Goal: Task Accomplishment & Management: Manage account settings

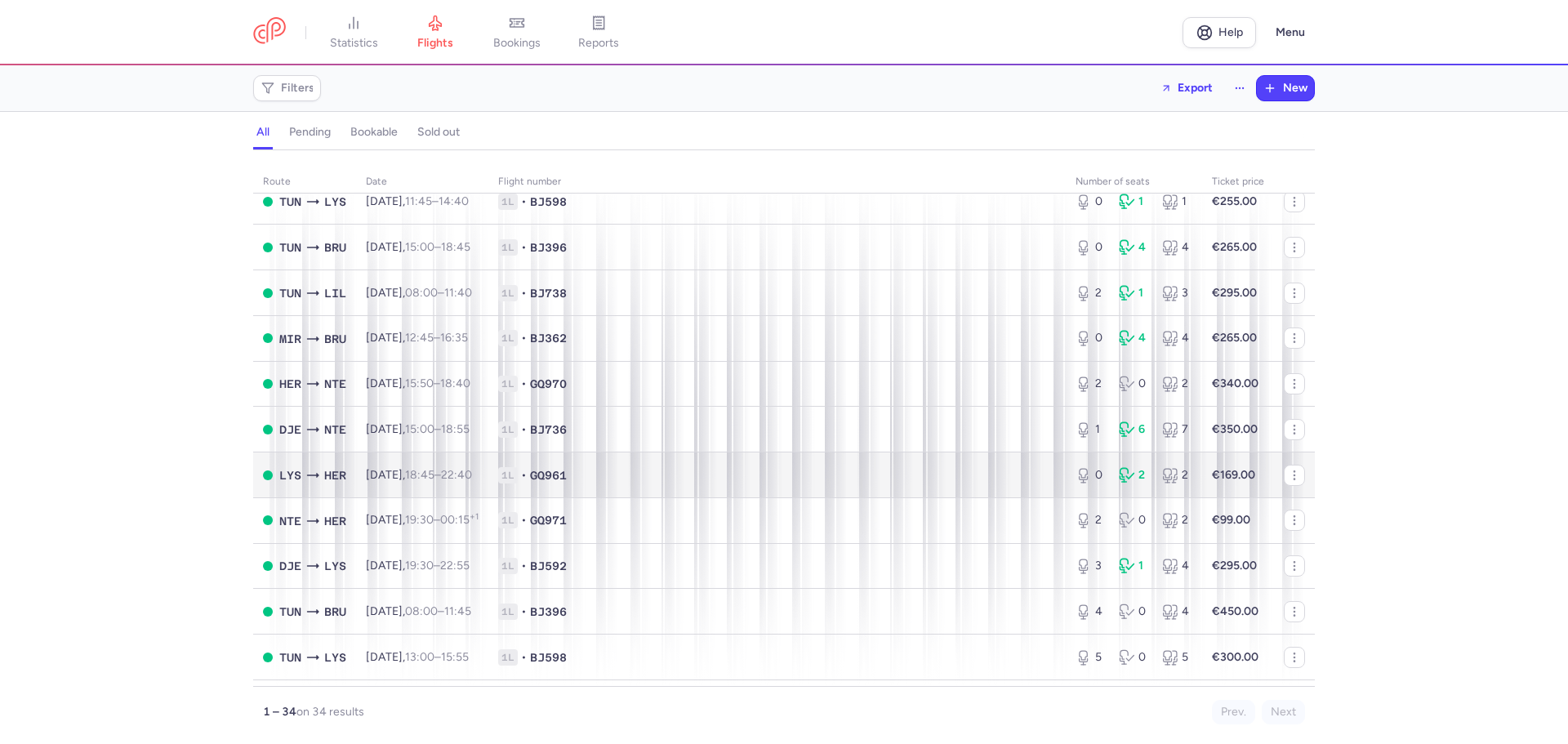
scroll to position [735, 0]
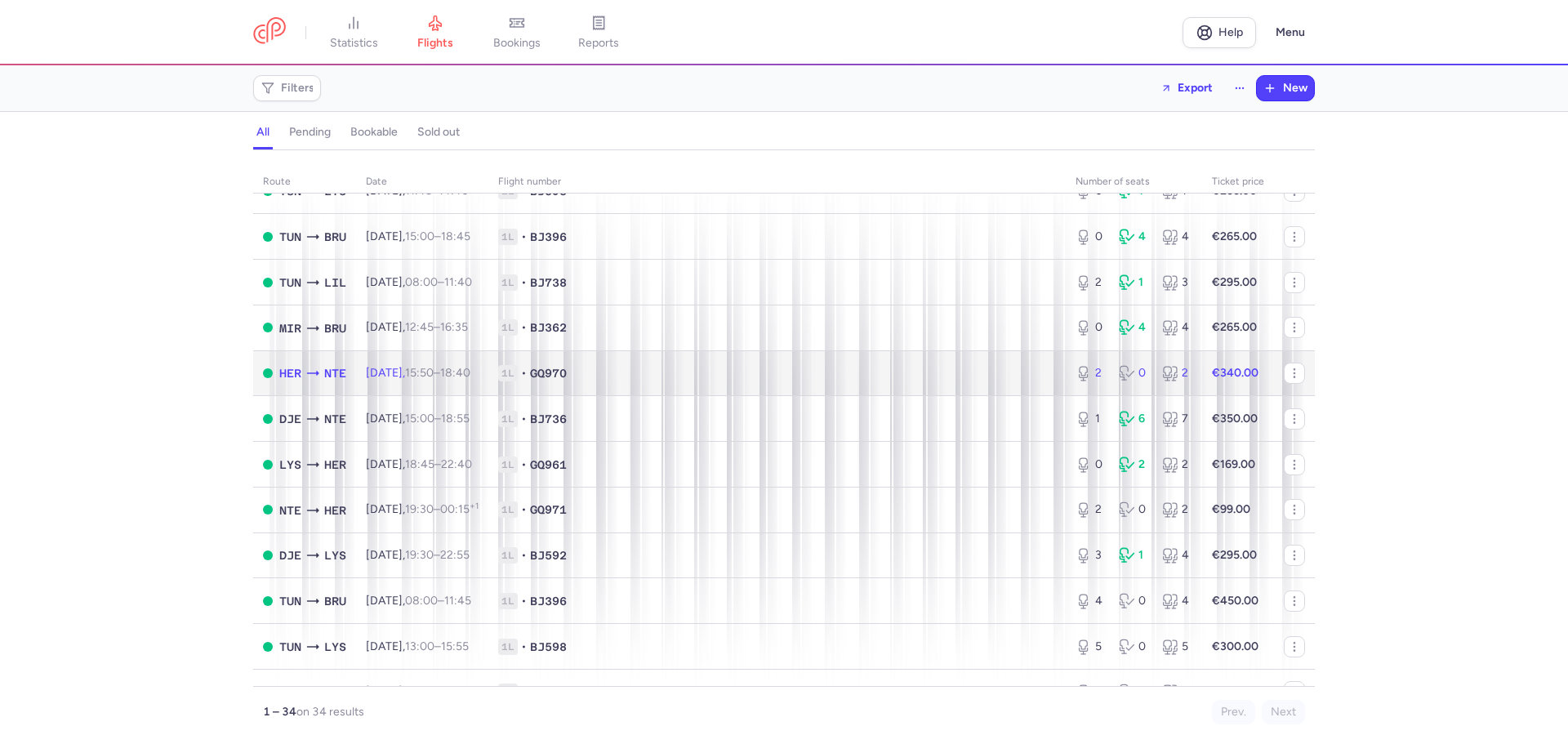
click at [332, 365] on span "NTE" at bounding box center [335, 373] width 22 height 18
select select "days"
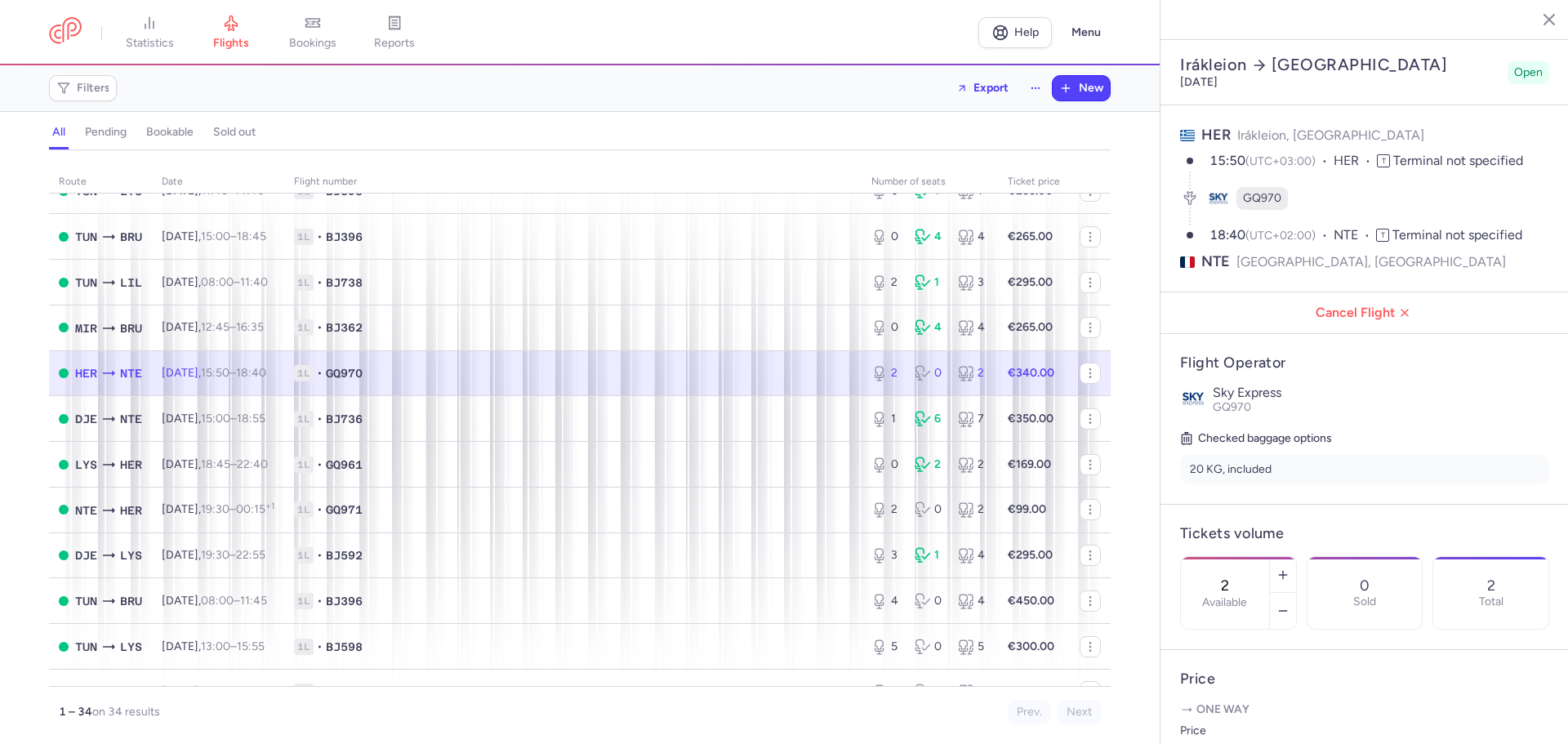
scroll to position [381, 0]
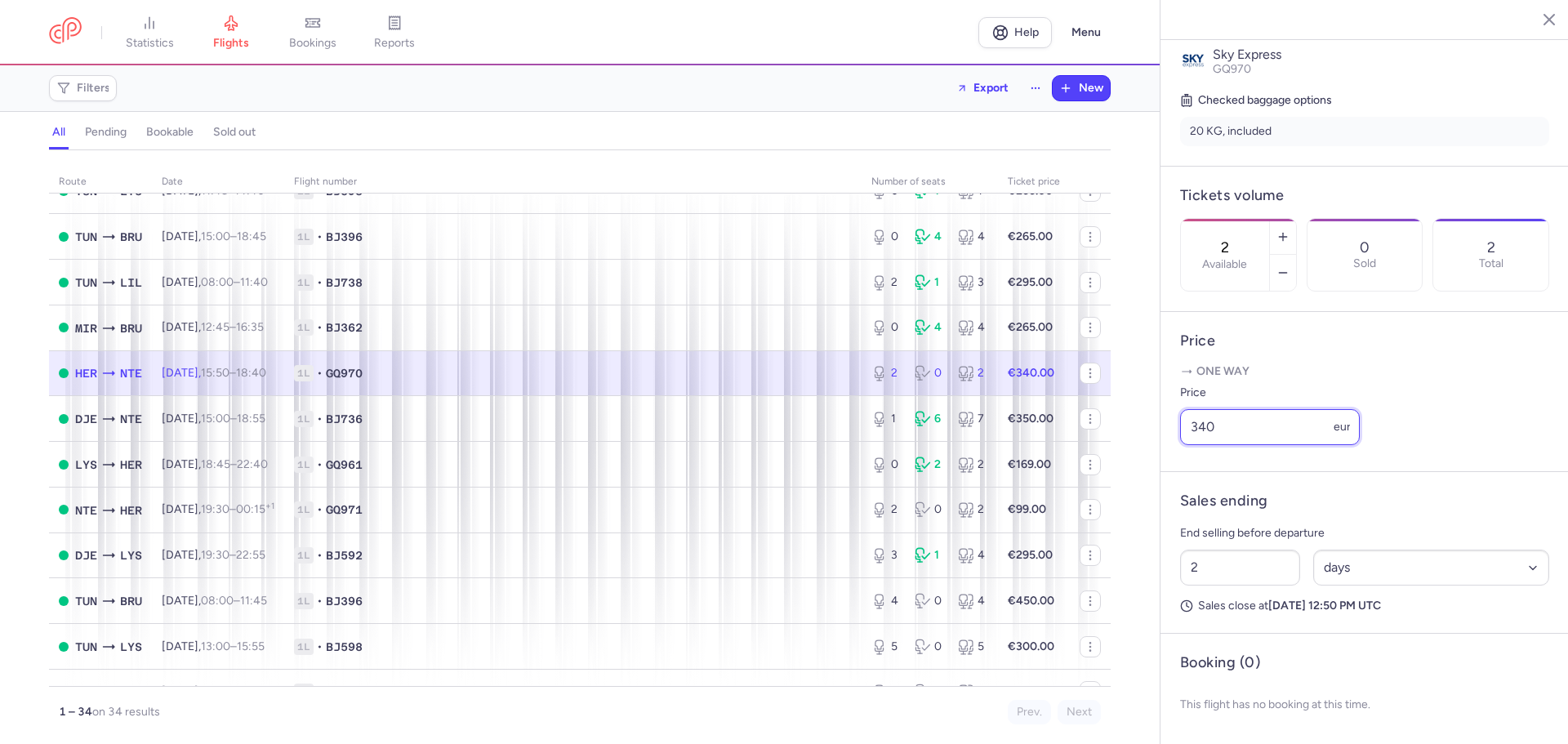
click at [1218, 433] on input "340" at bounding box center [1270, 427] width 180 height 36
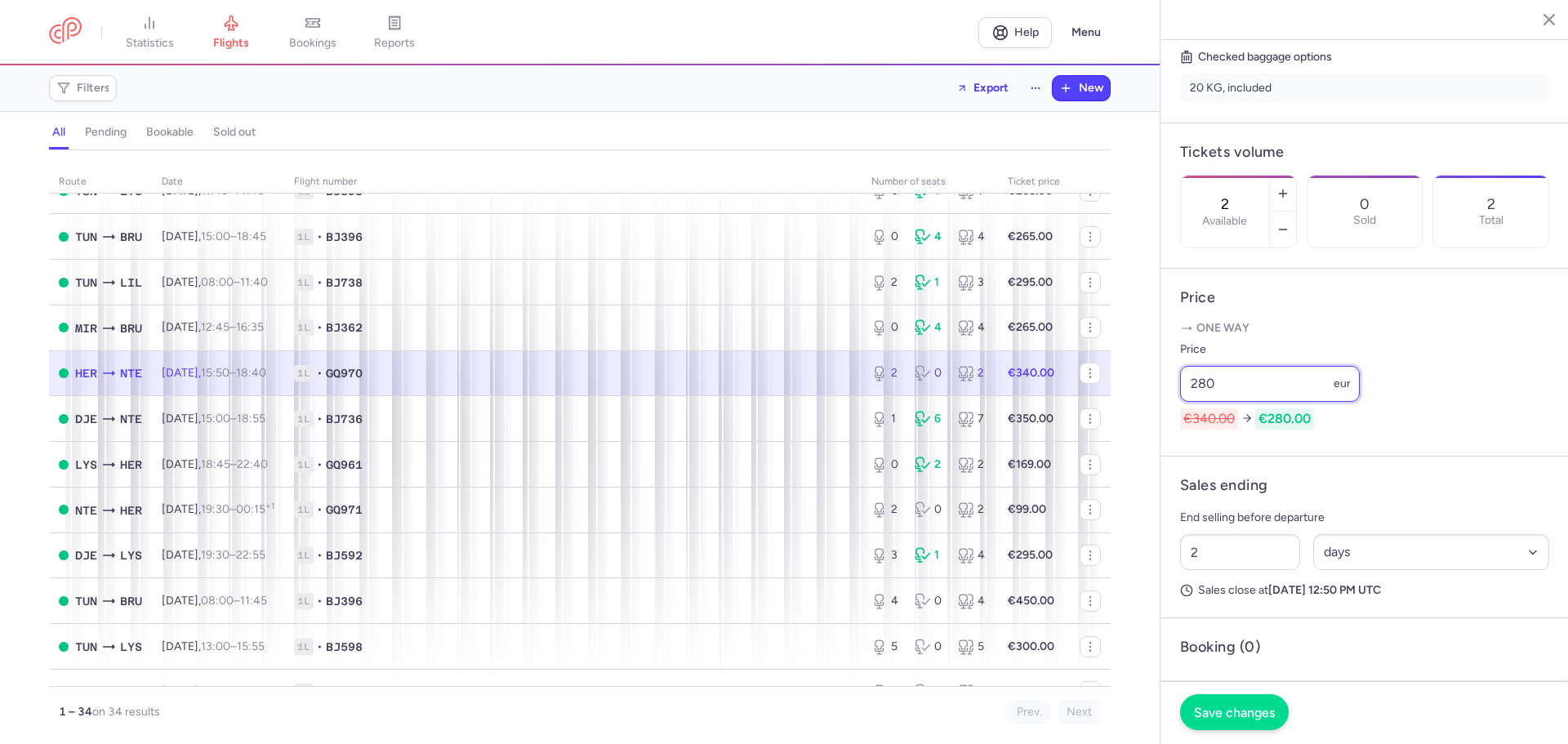
type input "280"
click at [1224, 727] on button "Save changes" at bounding box center [1234, 713] width 108 height 36
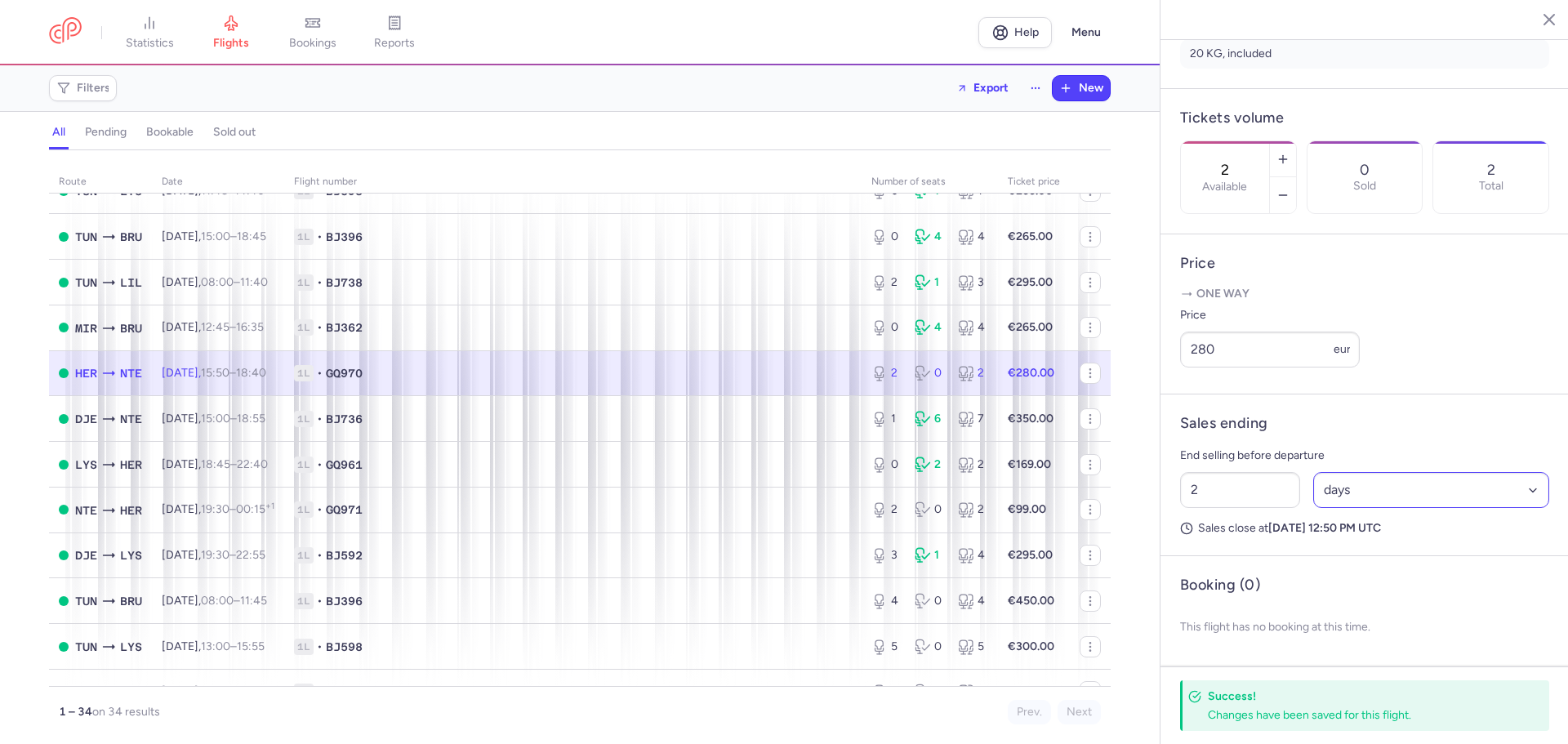
scroll to position [459, 0]
click at [1381, 529] on strong "Thursday, August 14, 2025 12:50 PM UTC" at bounding box center [1324, 528] width 113 height 14
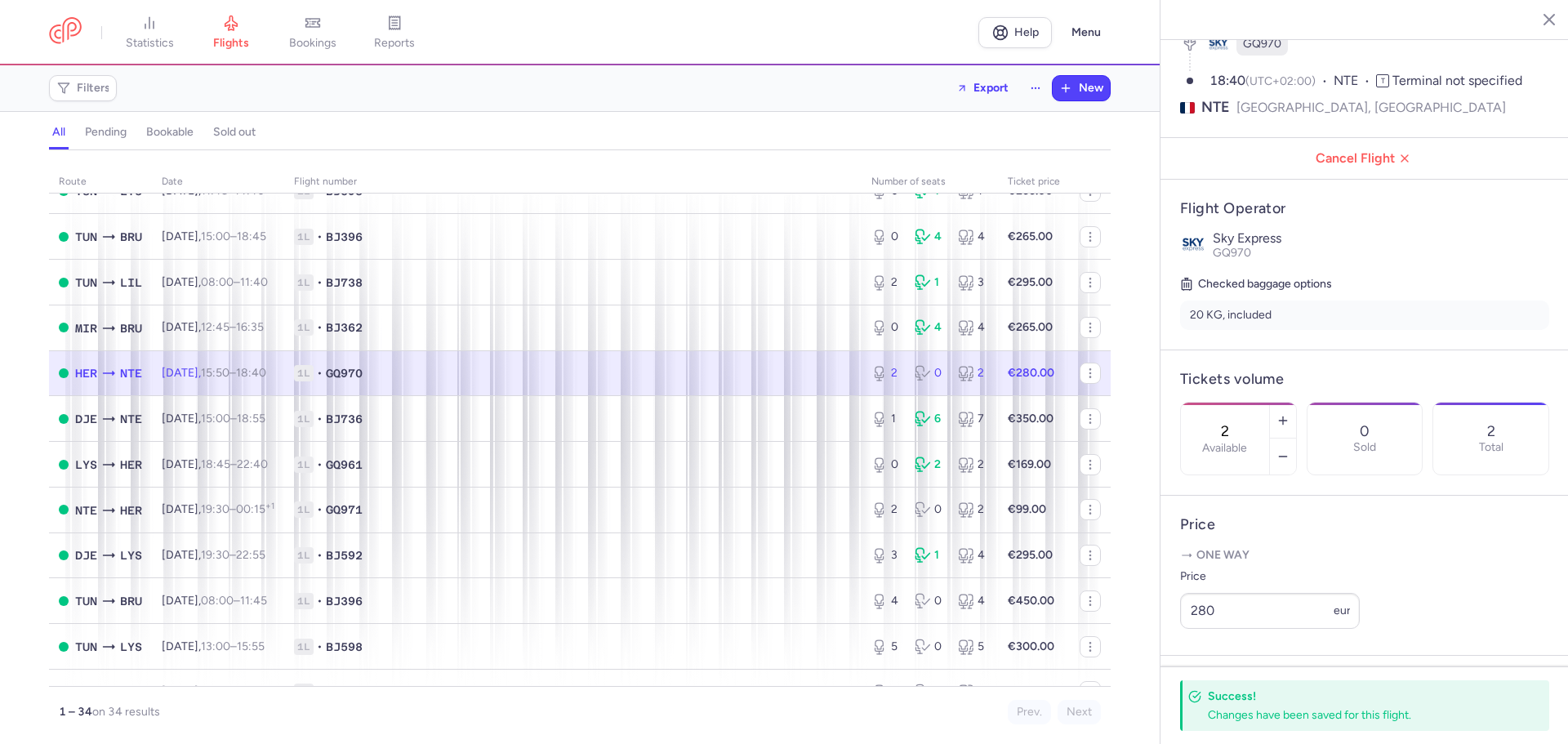
scroll to position [0, 0]
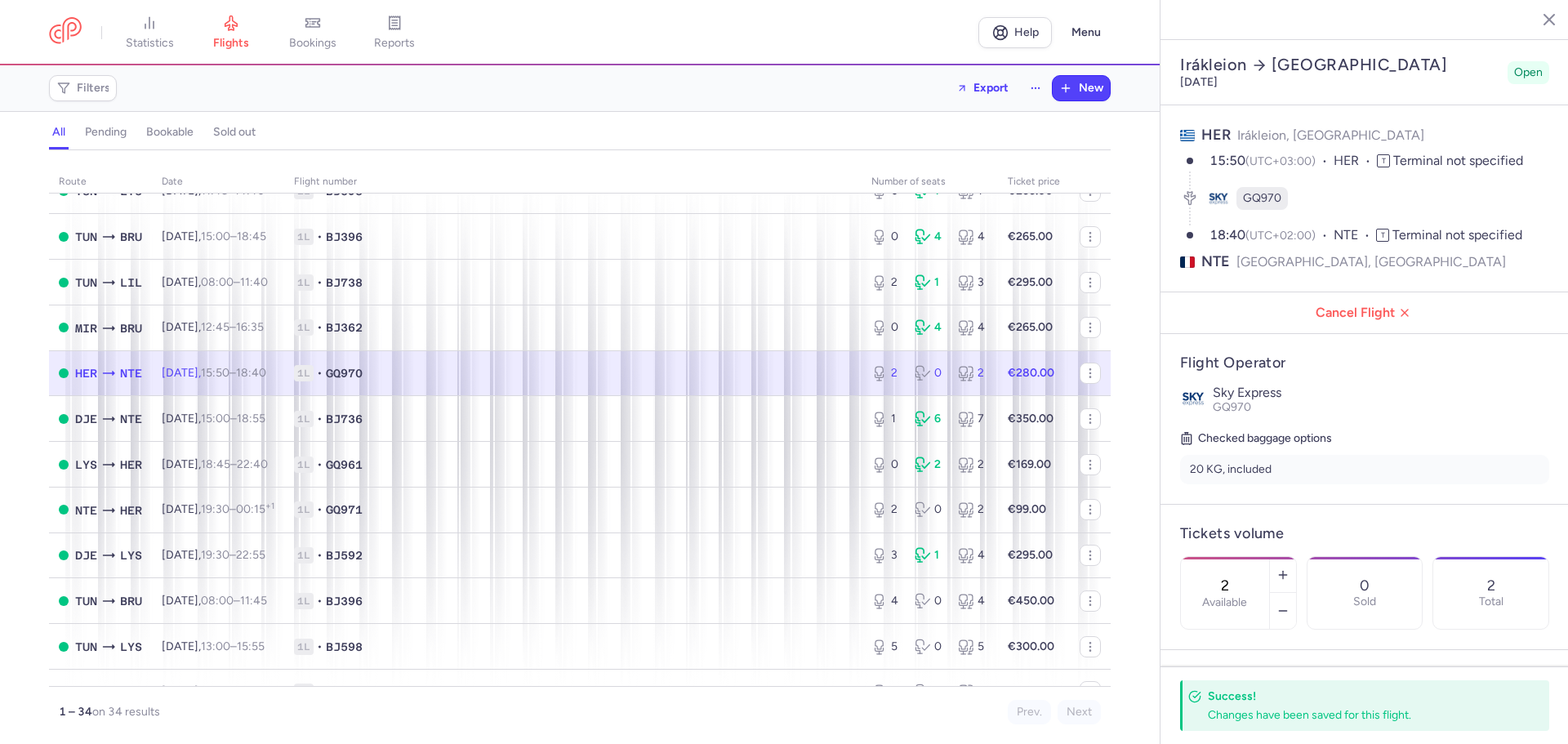
click at [1531, 16] on icon "button" at bounding box center [1537, 19] width 16 height 16
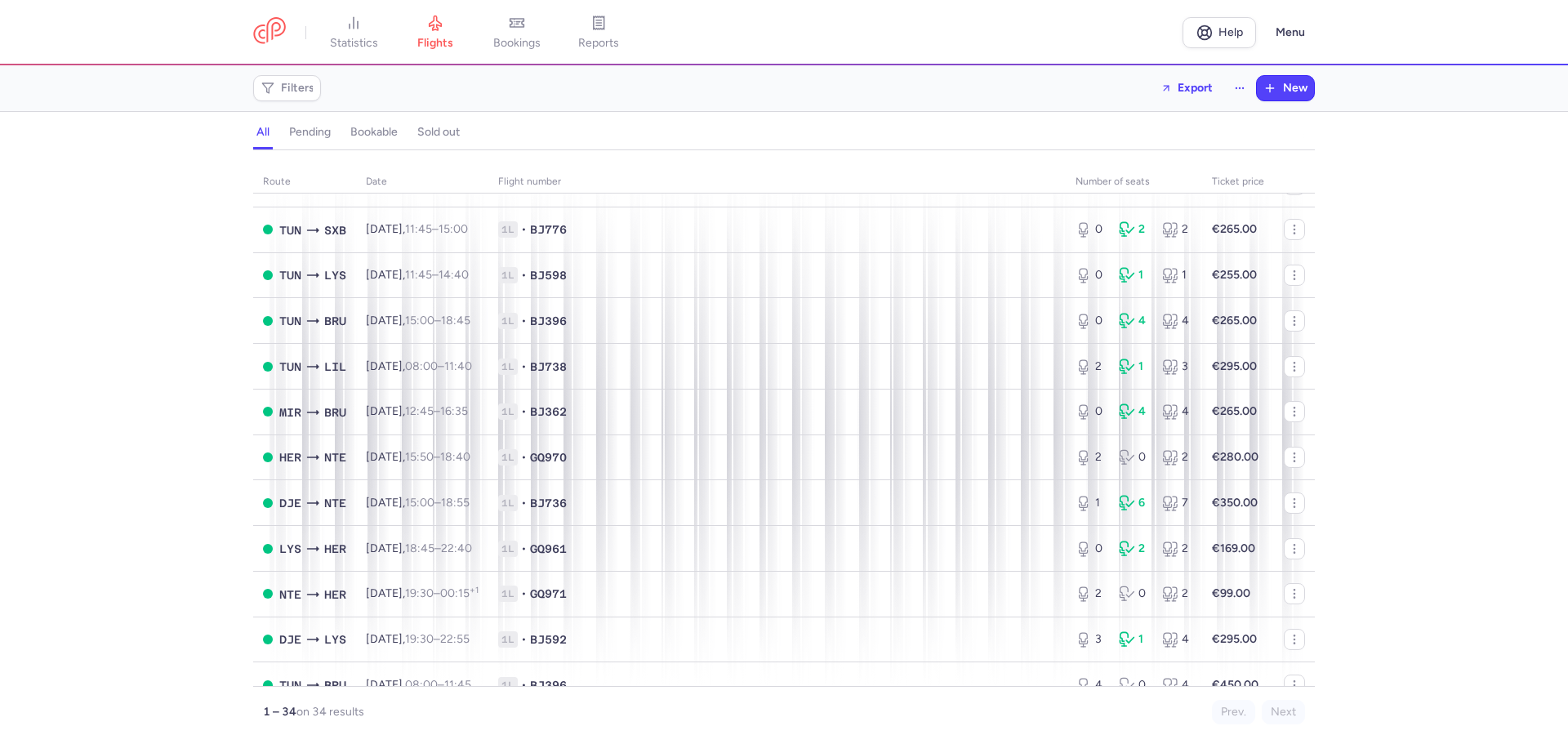
scroll to position [572, 0]
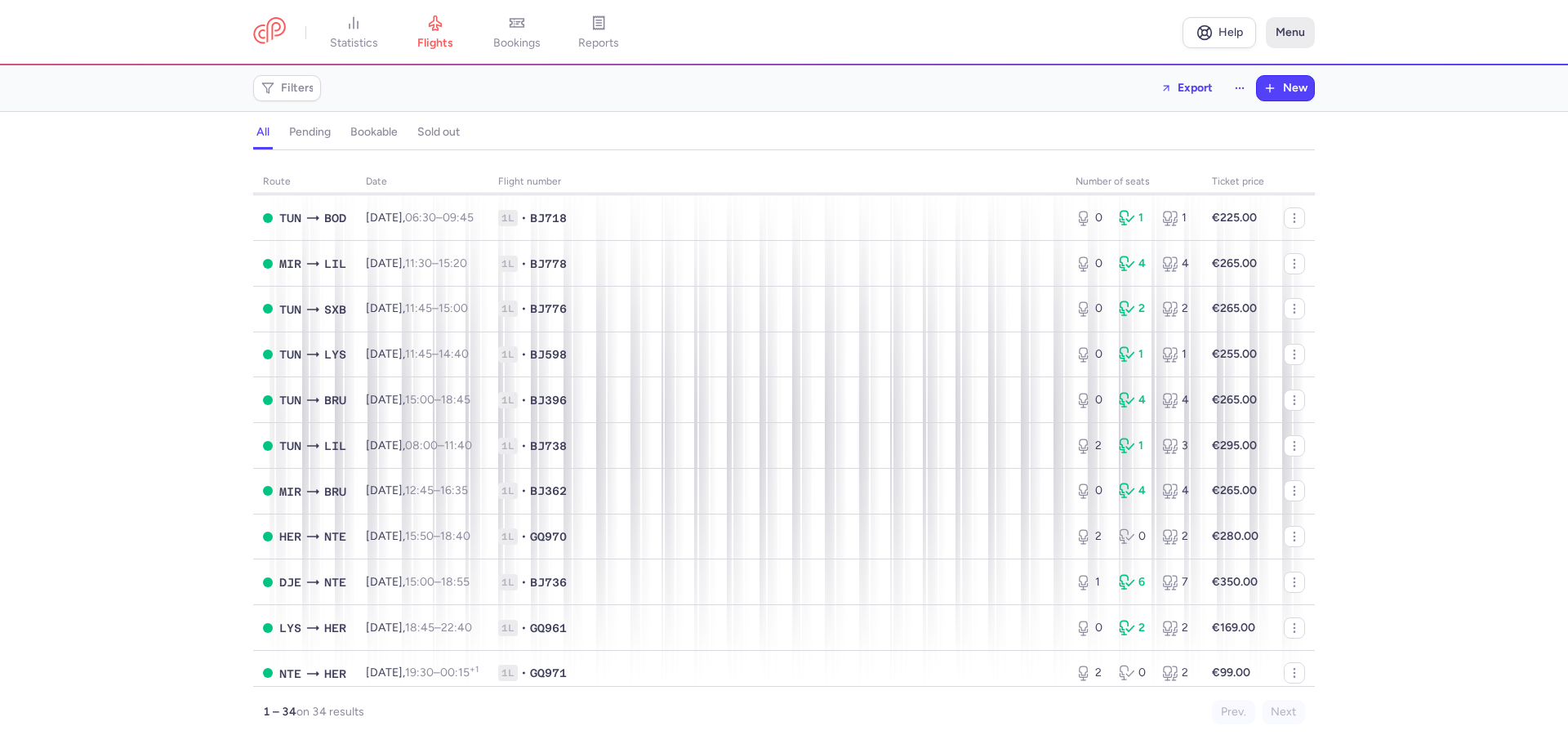
click at [1266, 42] on button "Menu" at bounding box center [1290, 33] width 49 height 31
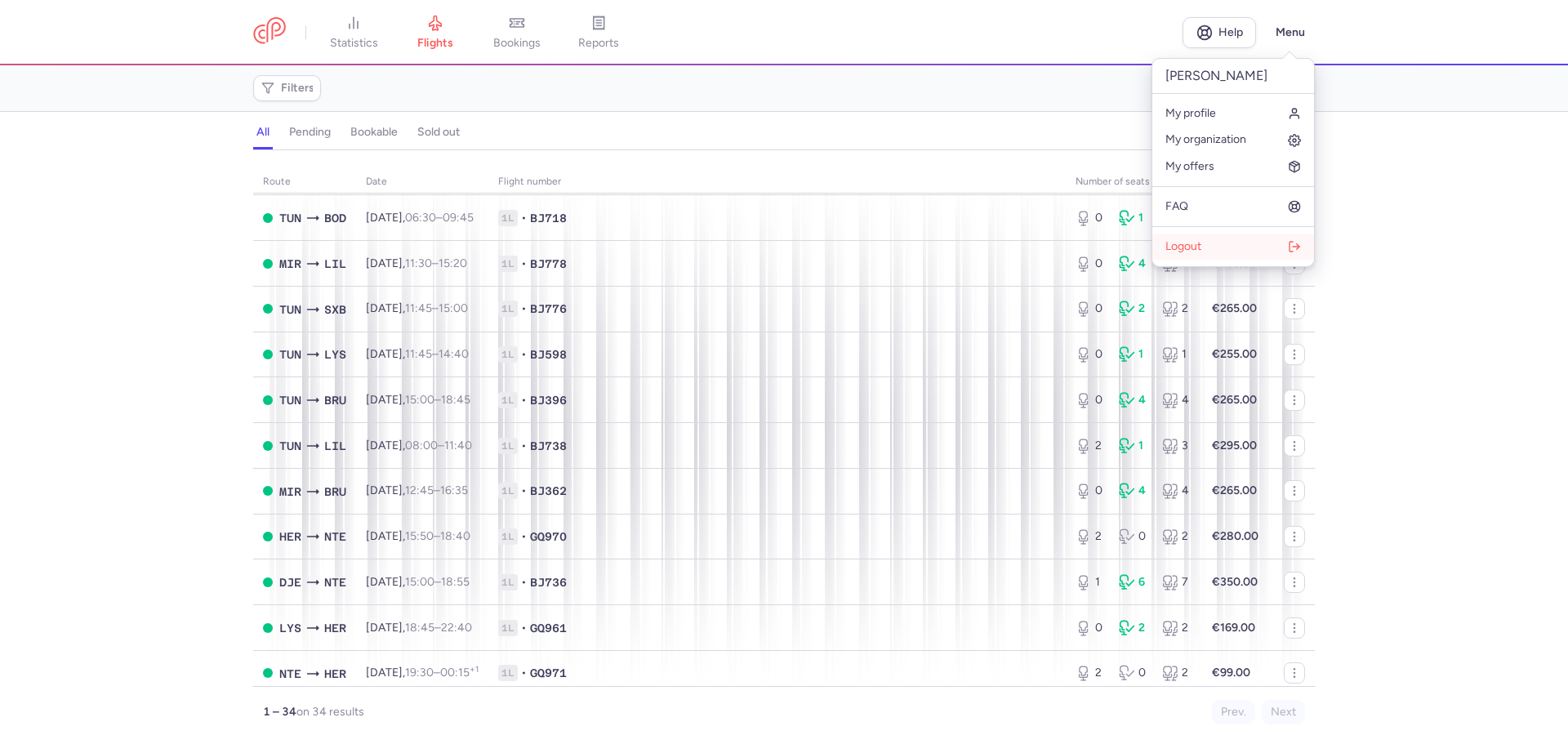
click at [1181, 240] on span "Logout" at bounding box center [1183, 247] width 36 height 13
